Goal: Task Accomplishment & Management: Use online tool/utility

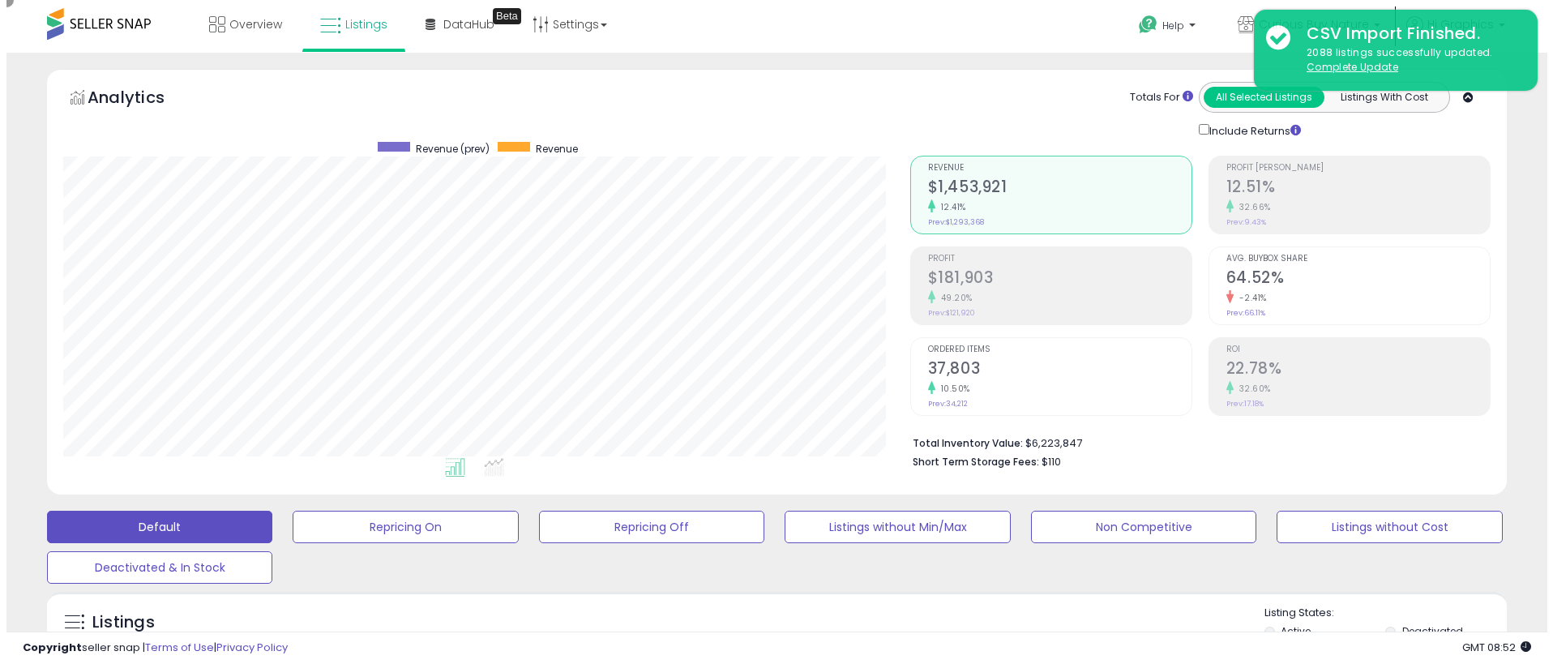
scroll to position [332, 847]
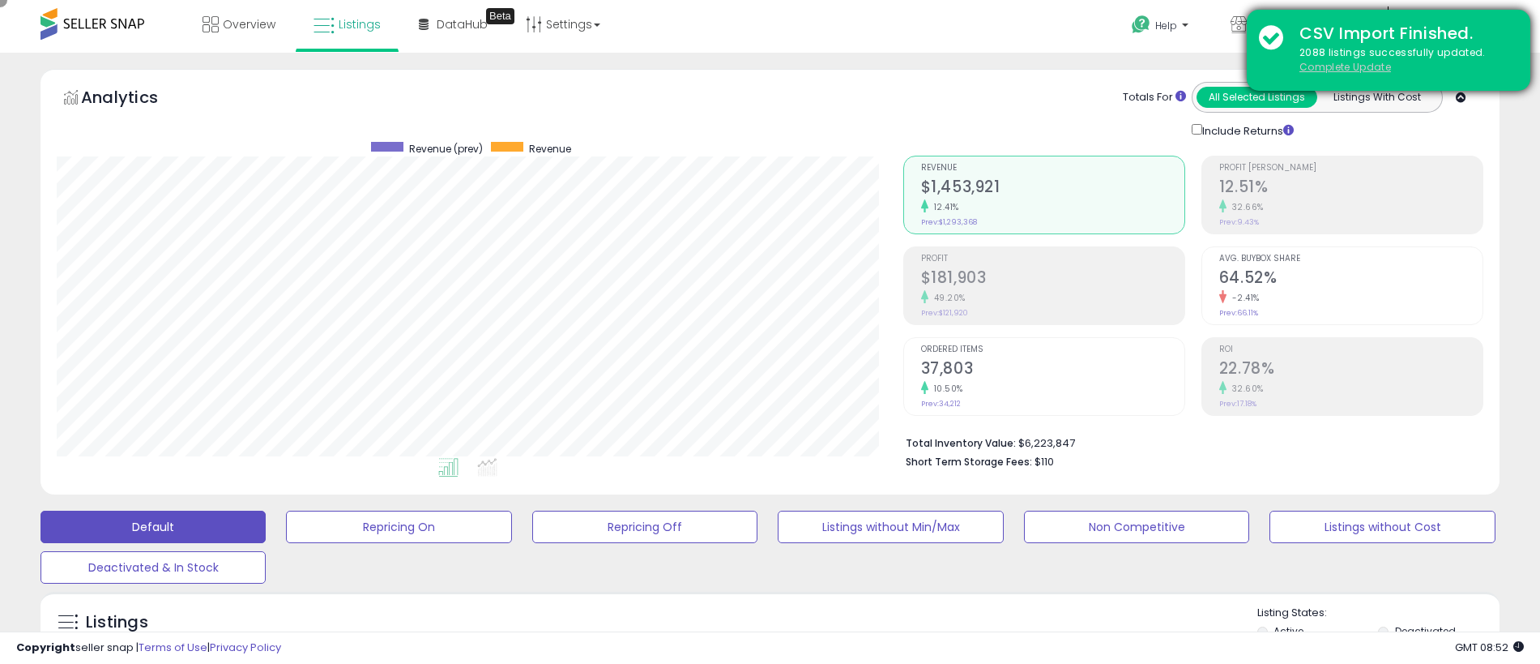
click at [1345, 66] on u "Complete Update" at bounding box center [1346, 67] width 92 height 14
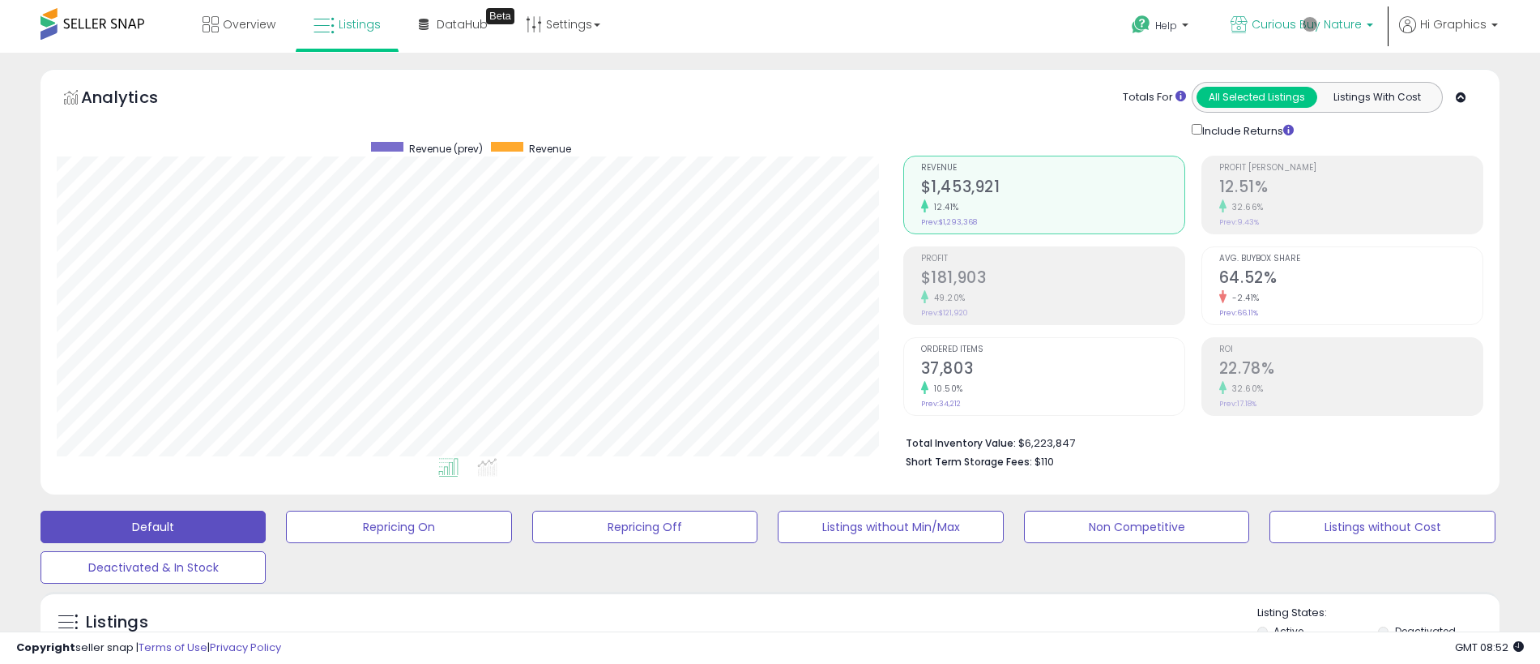
click at [1310, 24] on span "Curious Buy Nature" at bounding box center [1307, 24] width 110 height 16
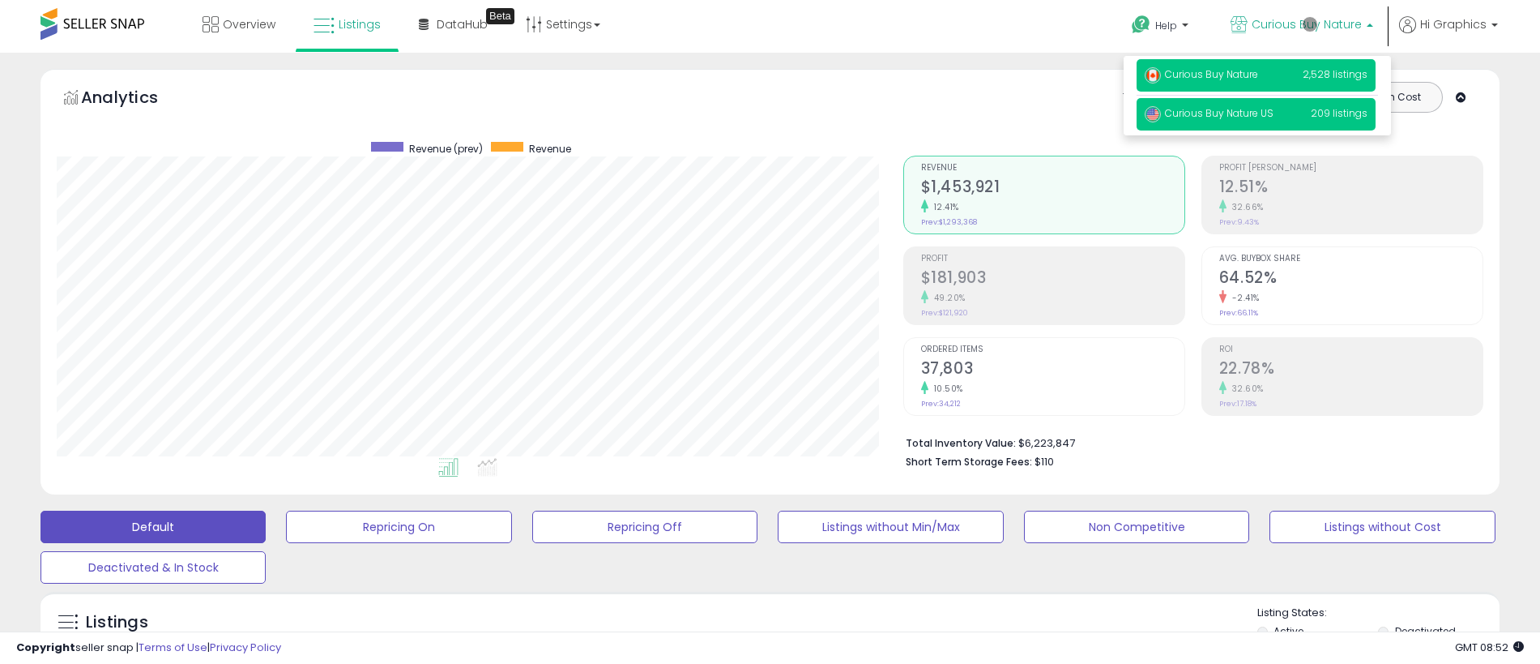
click at [1258, 114] on span "Curious Buy Nature US" at bounding box center [1209, 113] width 129 height 14
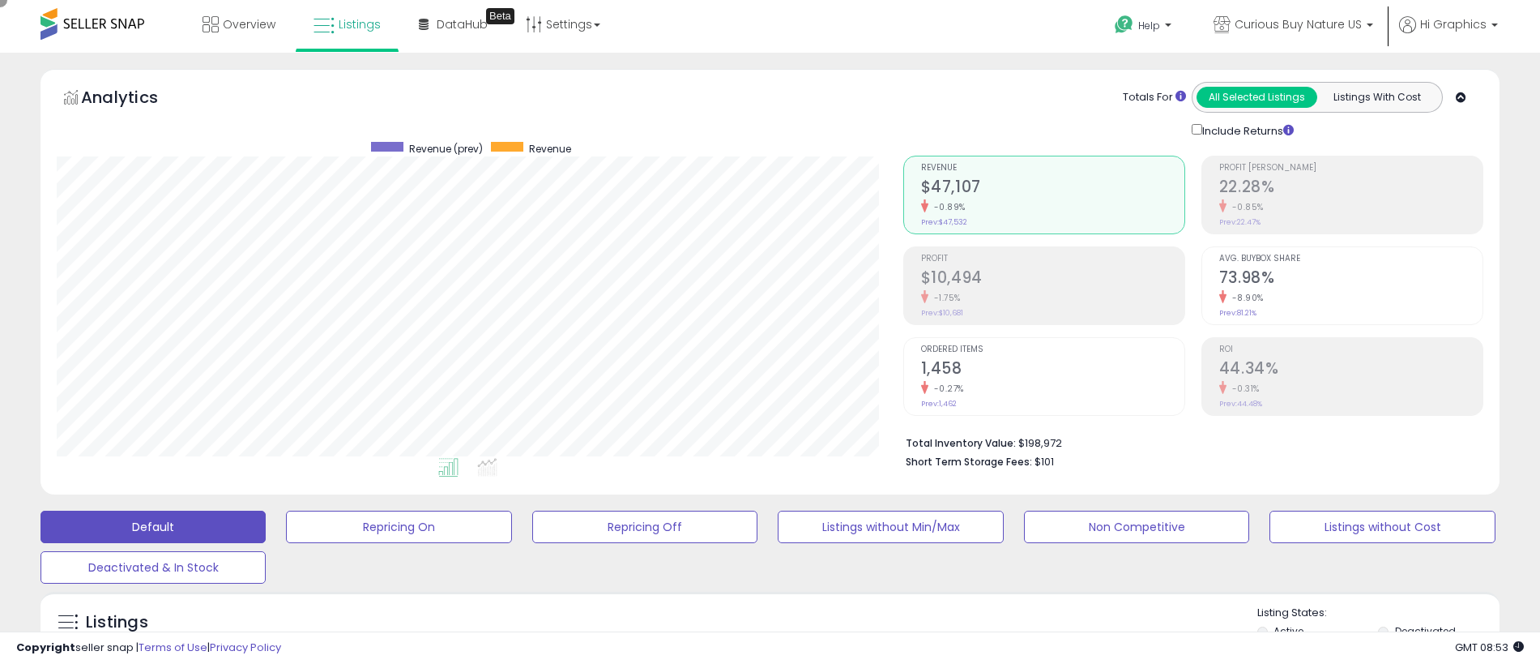
scroll to position [361, 0]
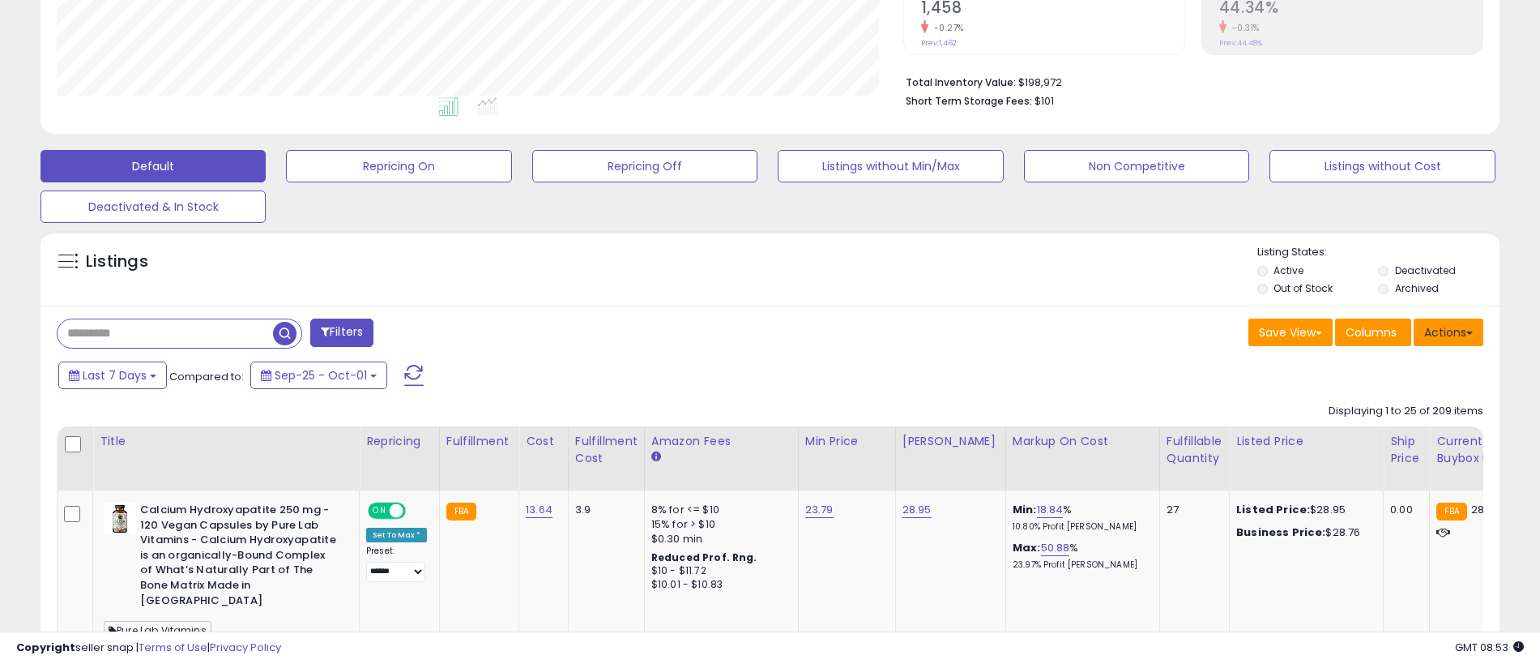
click at [1449, 331] on button "Actions" at bounding box center [1449, 332] width 70 height 28
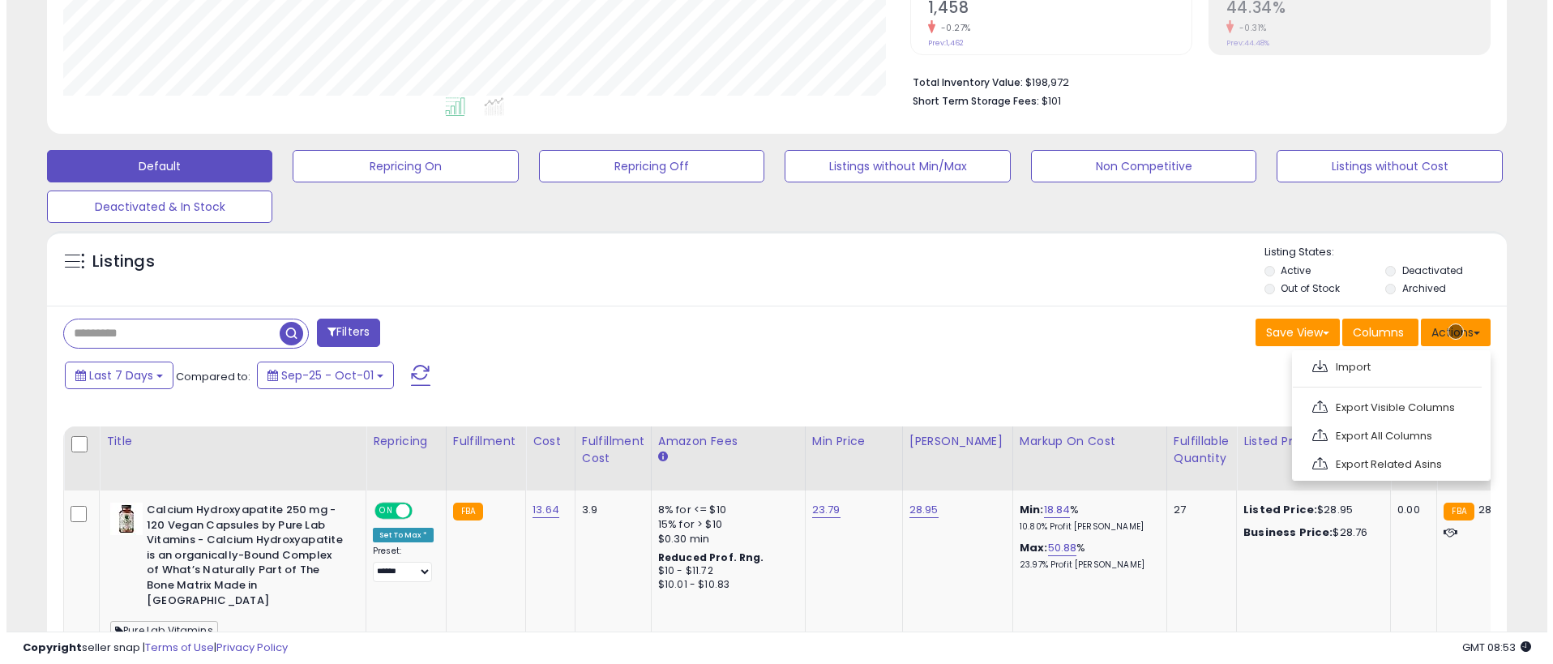
scroll to position [395, 0]
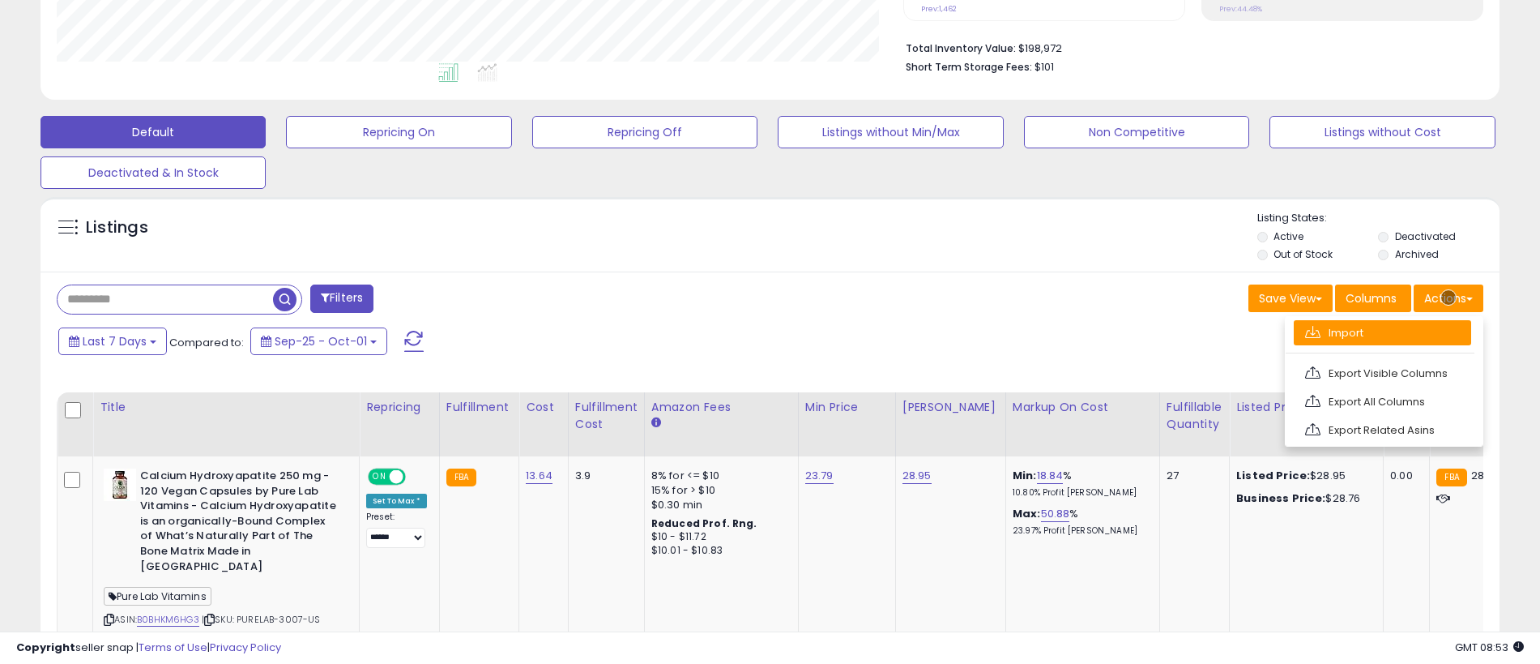
click at [1382, 332] on link "Import" at bounding box center [1382, 332] width 177 height 25
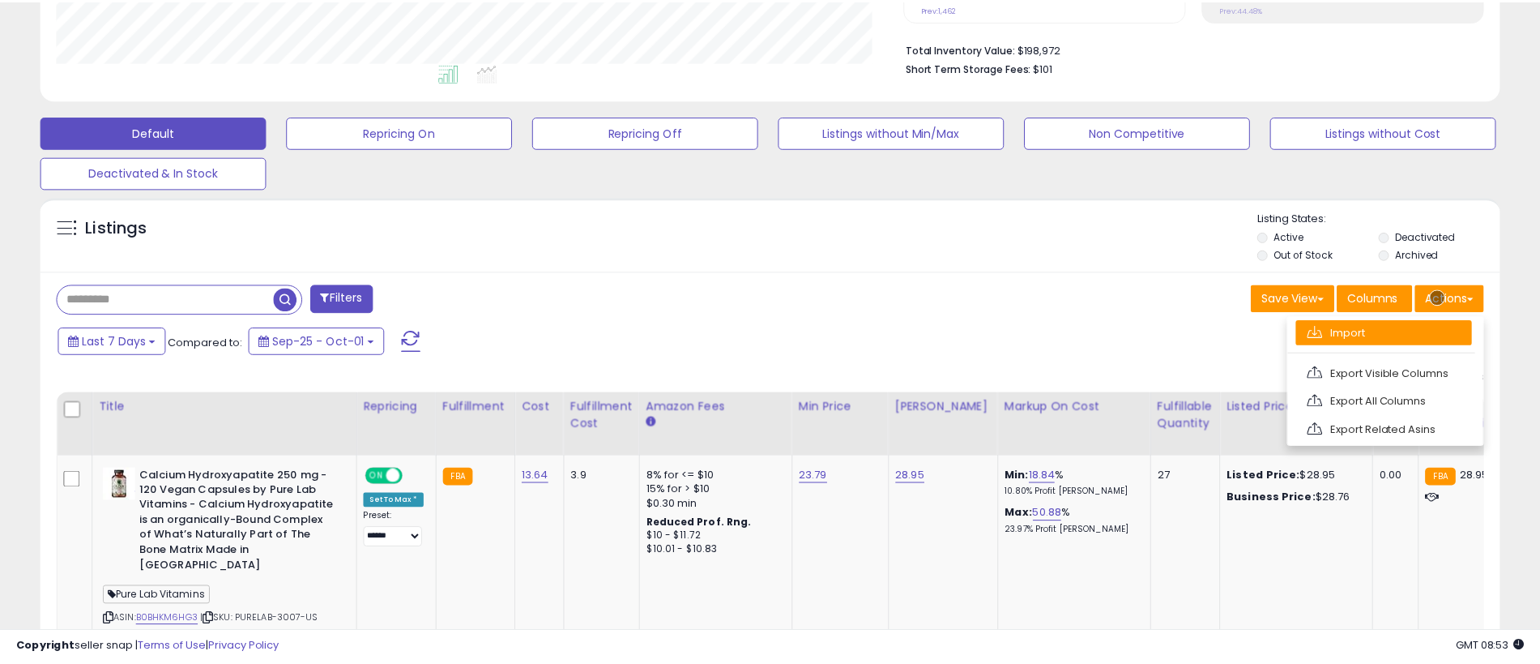
scroll to position [332, 853]
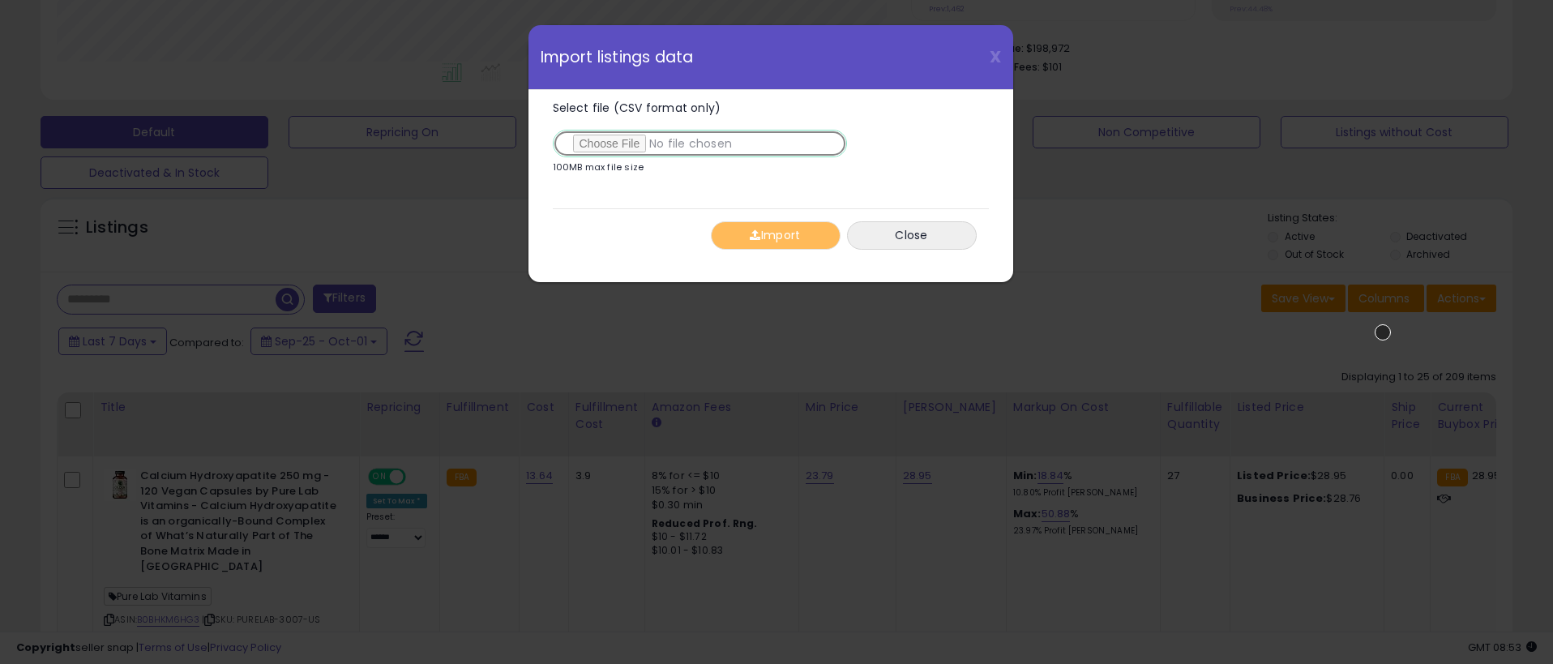
click at [696, 143] on input "Select file (CSV format only)" at bounding box center [700, 144] width 294 height 28
type input "**********"
click at [775, 235] on button "Import" at bounding box center [776, 235] width 130 height 28
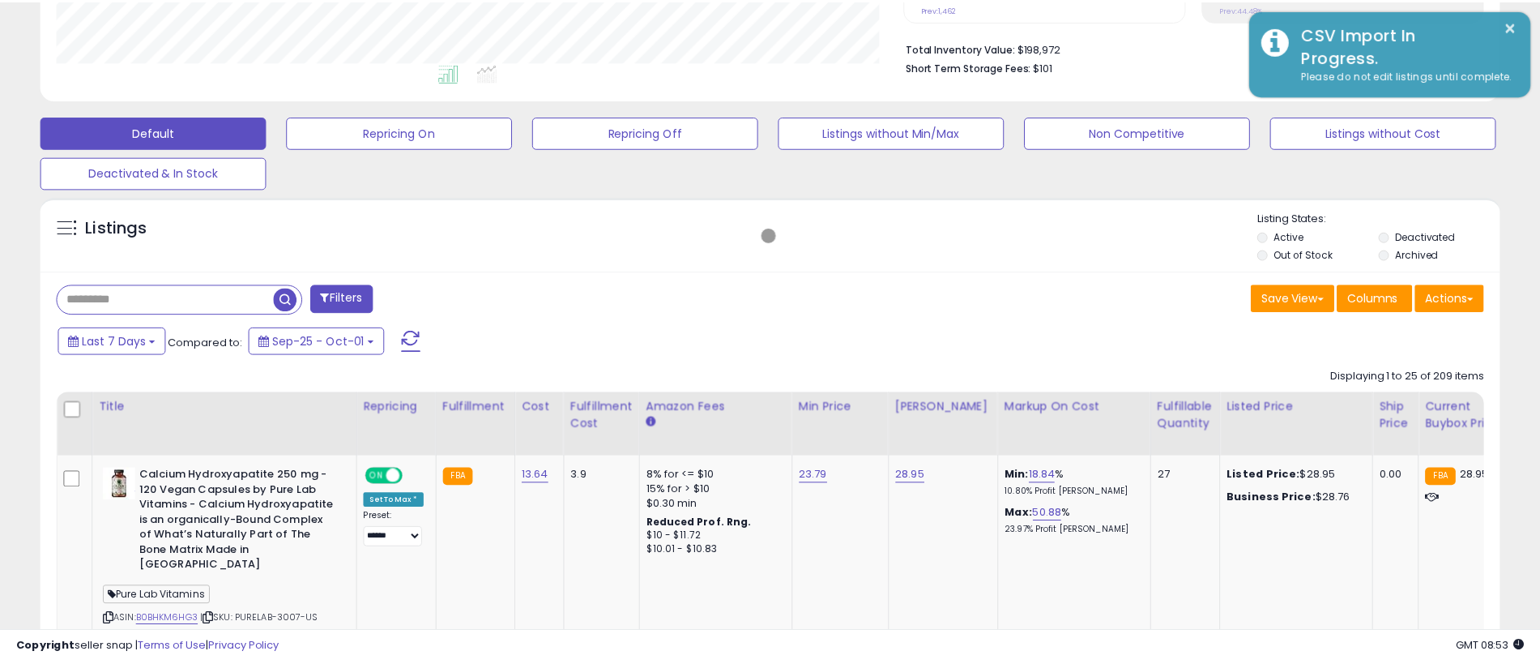
scroll to position [810025, 809510]
